Goal: Navigation & Orientation: Understand site structure

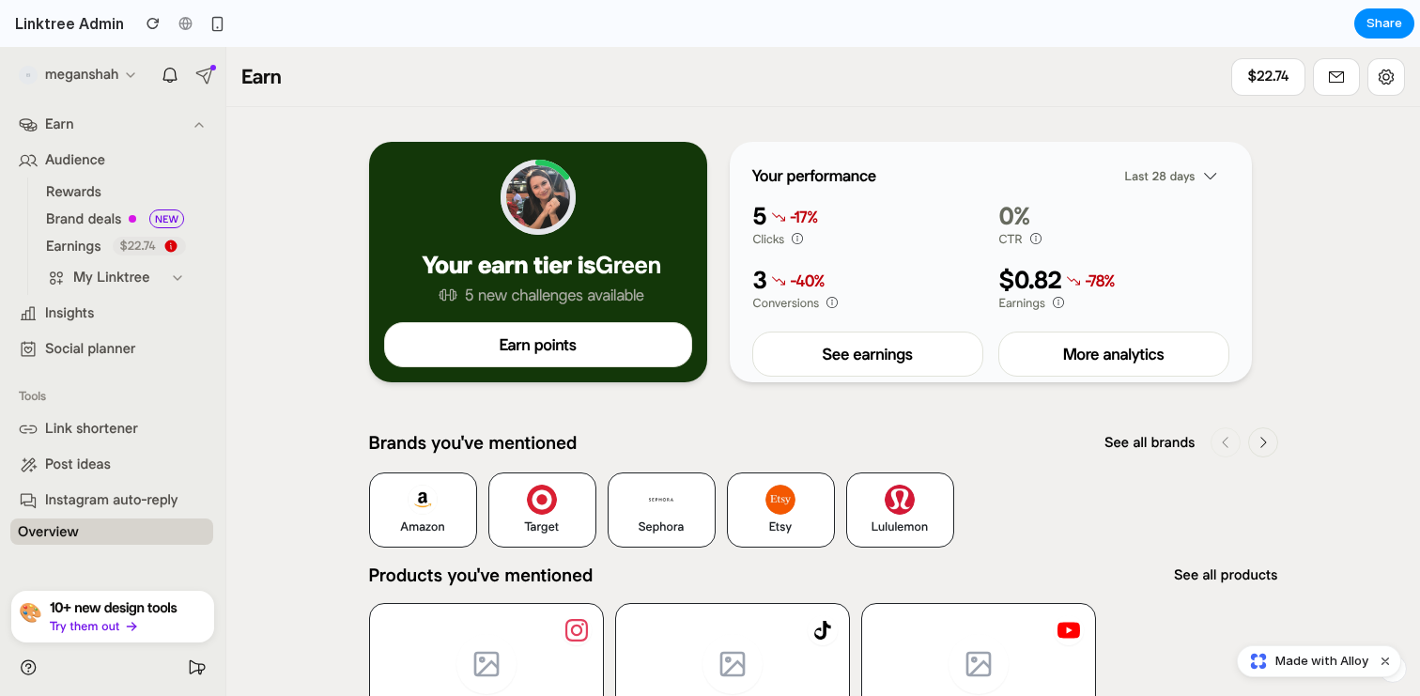
scroll to position [21, 0]
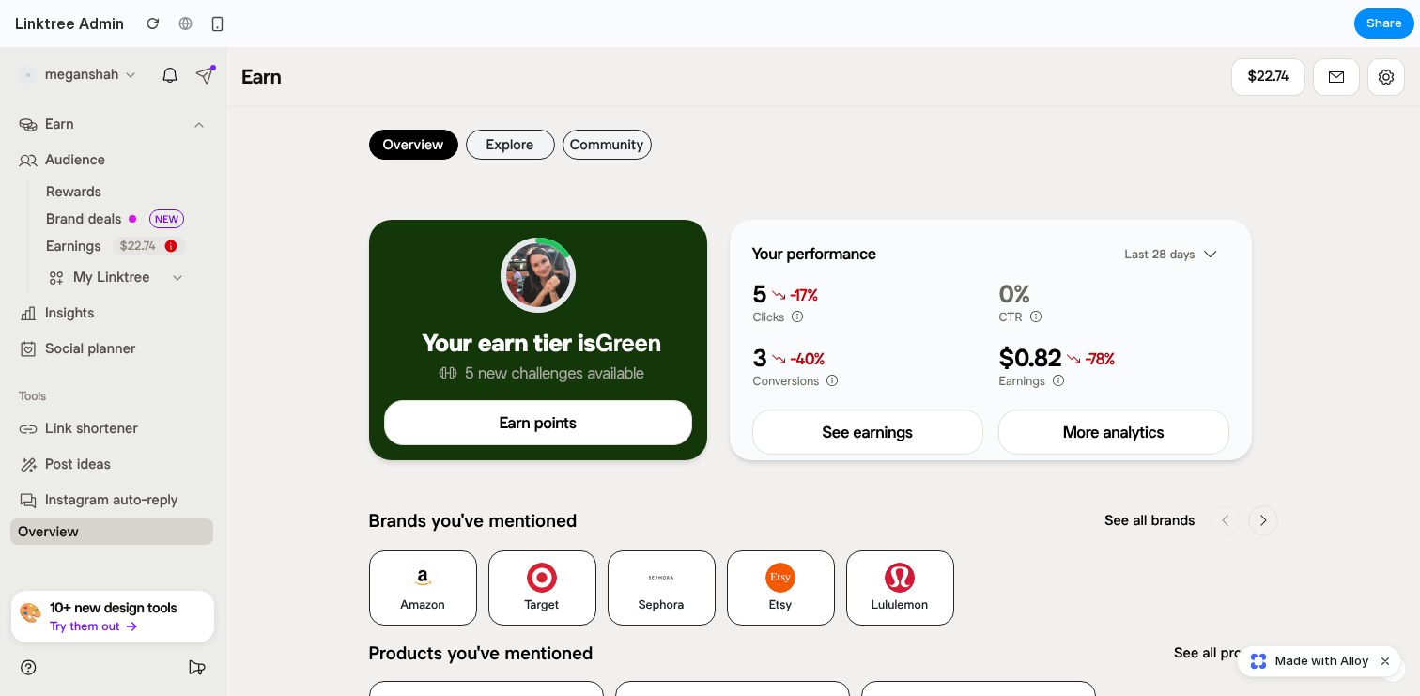
click at [532, 147] on button "Explore" at bounding box center [510, 145] width 89 height 30
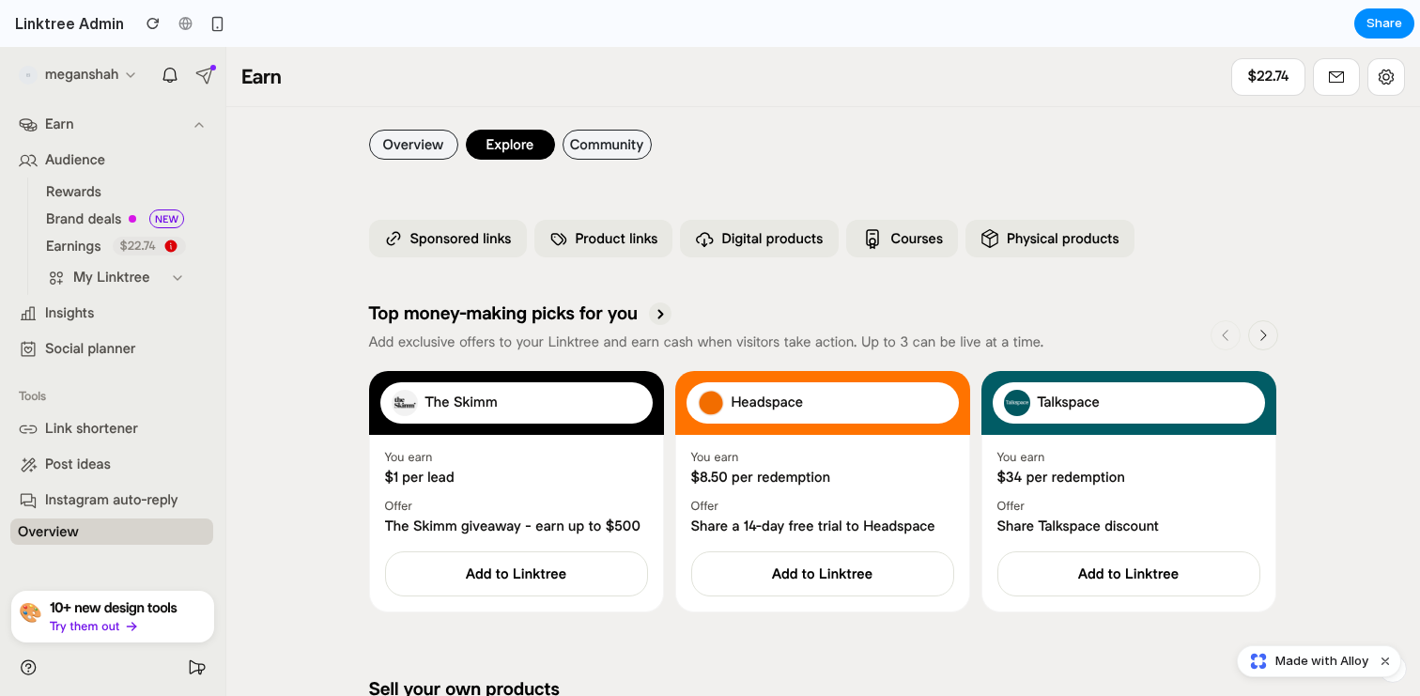
click at [609, 151] on button "Community" at bounding box center [606, 145] width 89 height 30
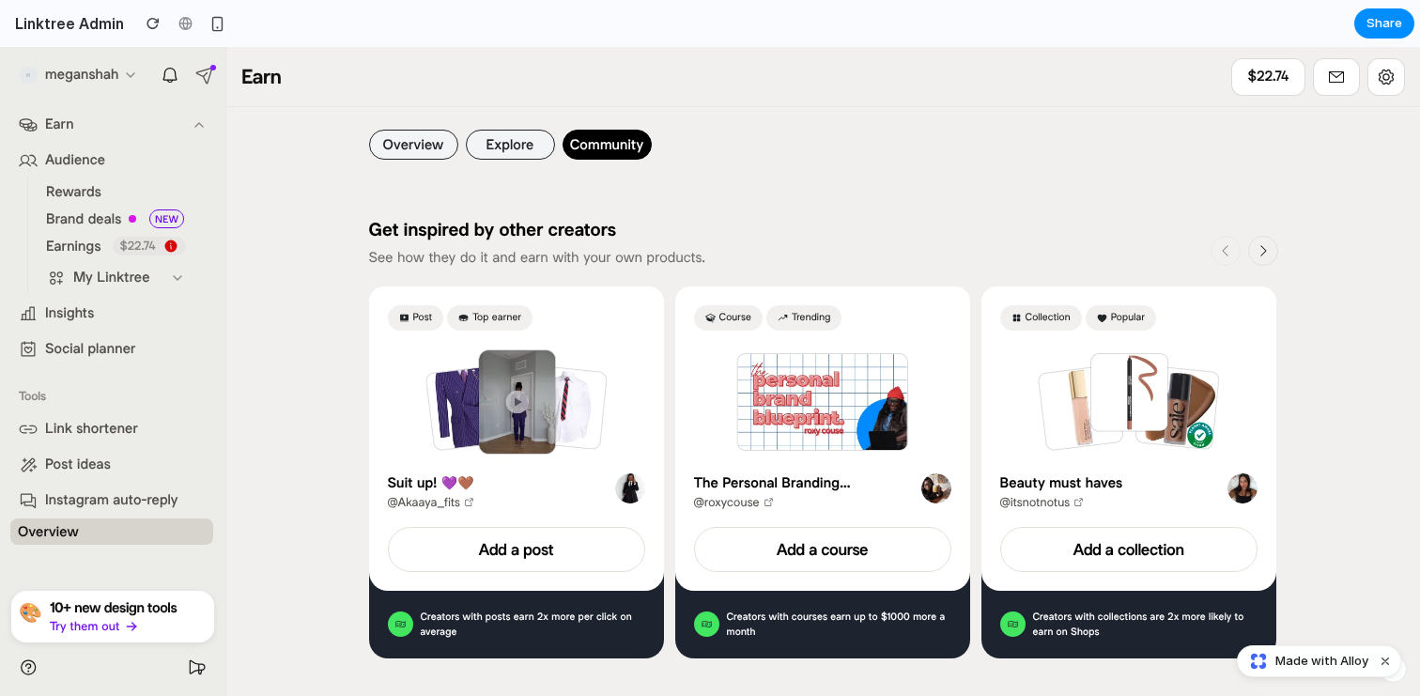
click at [408, 148] on button "Overview" at bounding box center [413, 145] width 89 height 30
